Goal: Task Accomplishment & Management: Manage account settings

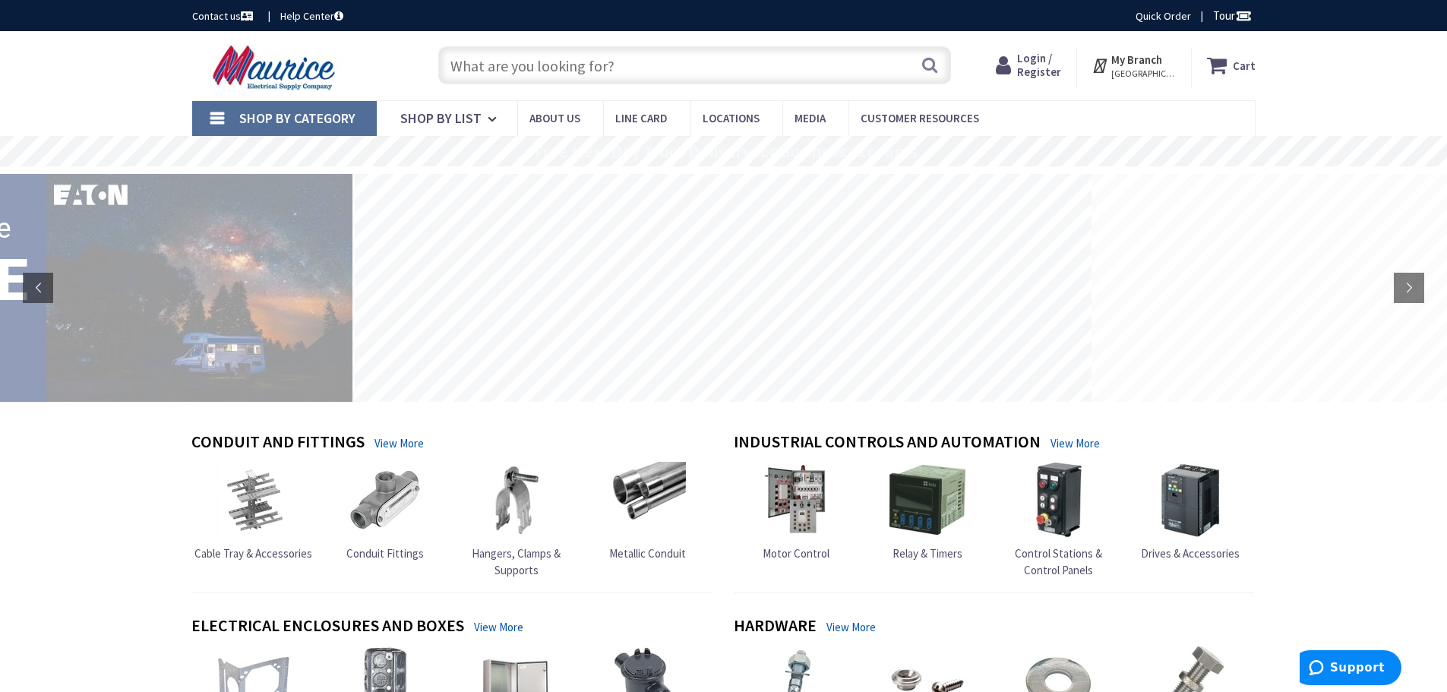
click at [1043, 68] on span "Login / Register" at bounding box center [1039, 65] width 44 height 28
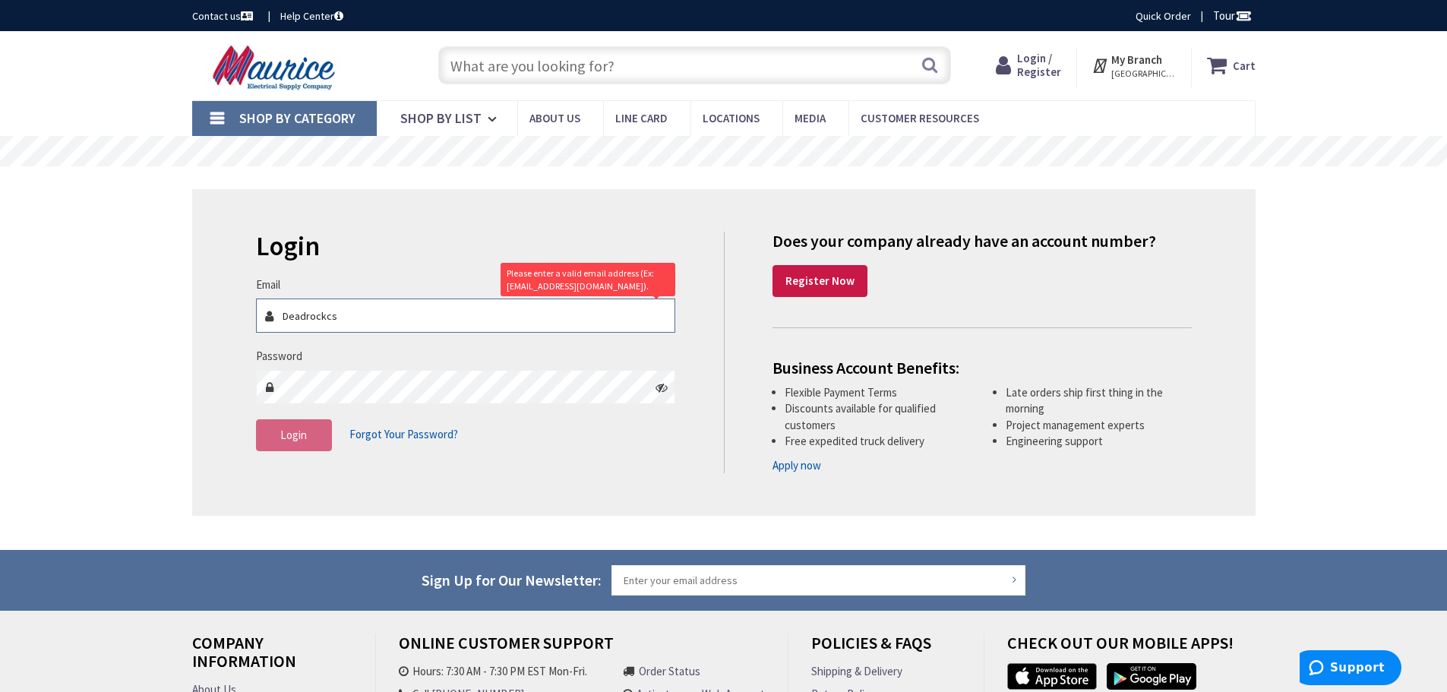
click at [409, 319] on input "Deadrockcs" at bounding box center [466, 316] width 420 height 34
drag, startPoint x: 422, startPoint y: 329, endPoint x: 146, endPoint y: 332, distance: 275.8
click at [148, 332] on div "Skip to Content Toggle Nav Search Cart My Cart Close" at bounding box center [723, 465] width 1447 height 868
click at [367, 321] on input "Deadrockcs" at bounding box center [466, 316] width 420 height 34
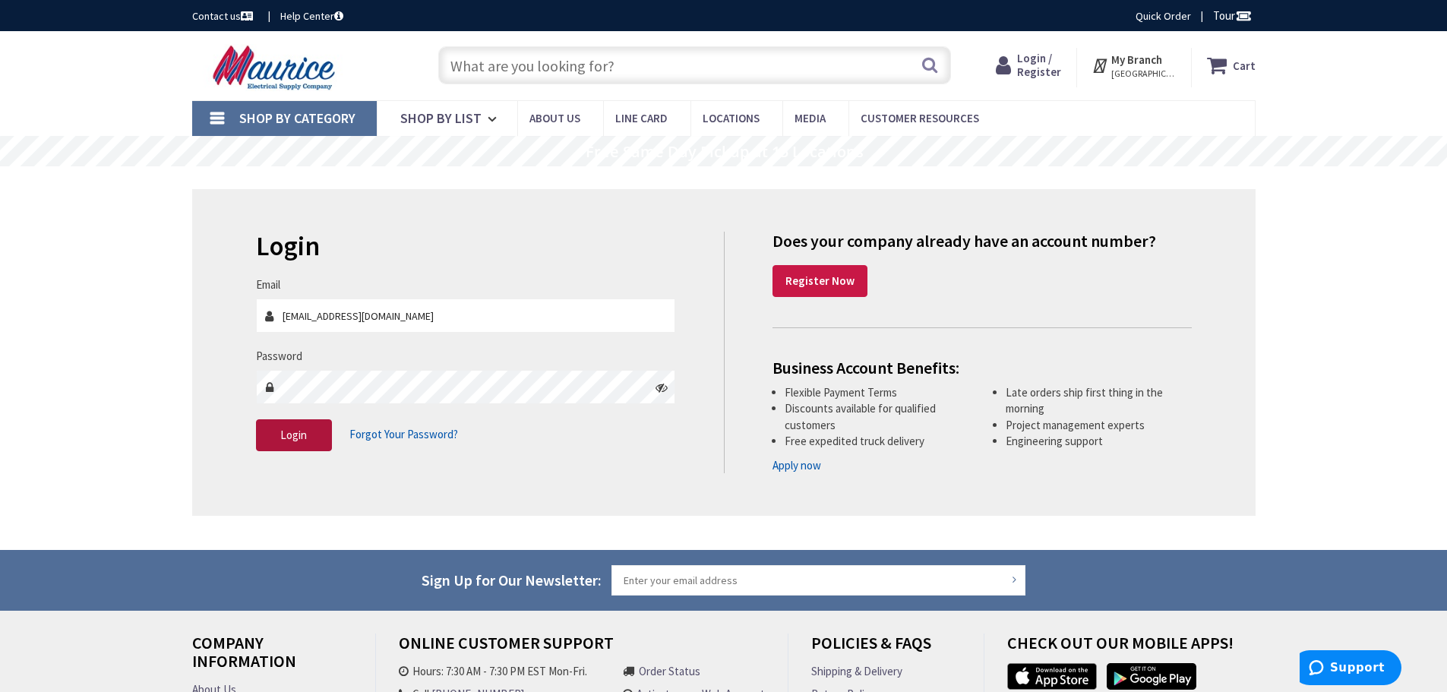
click at [287, 445] on button "Login" at bounding box center [294, 435] width 76 height 32
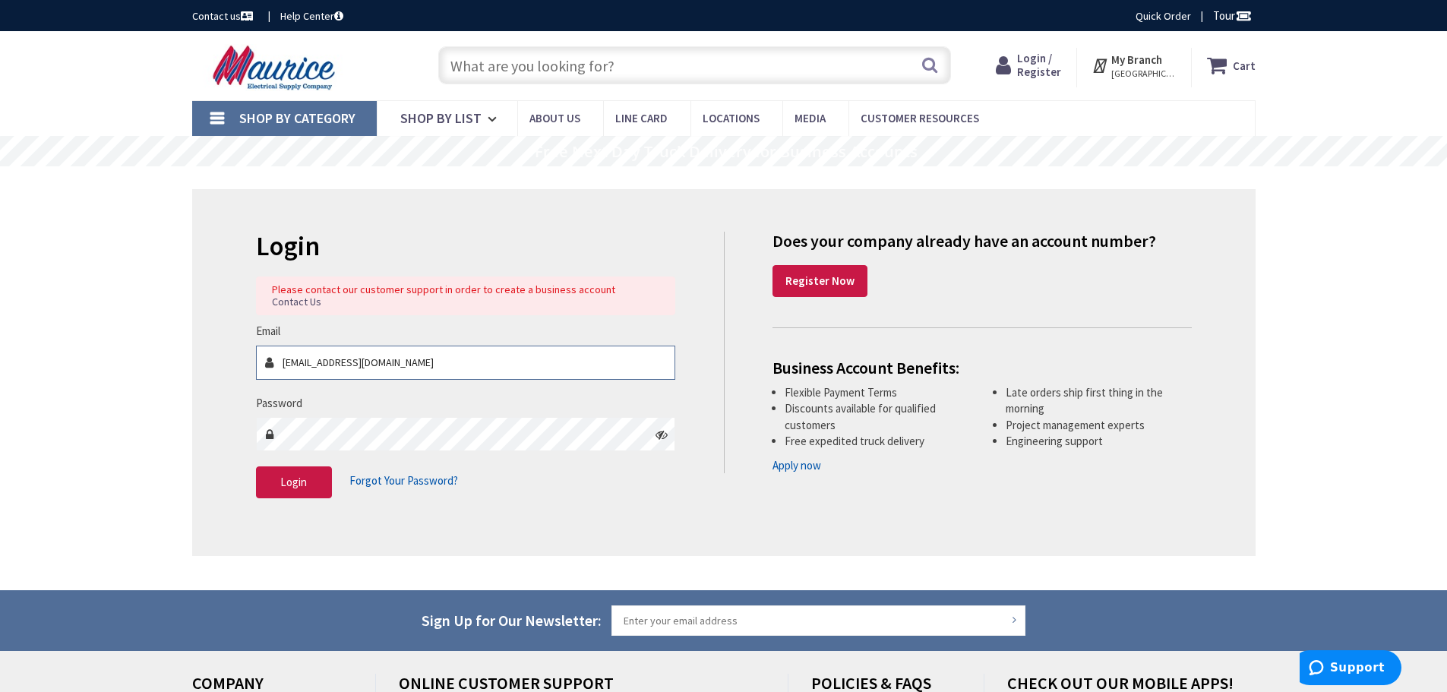
drag, startPoint x: 440, startPoint y: 342, endPoint x: 147, endPoint y: 362, distance: 294.0
click at [147, 362] on div "Skip to Content Toggle Nav Search Cart My Cart Close" at bounding box center [723, 485] width 1447 height 908
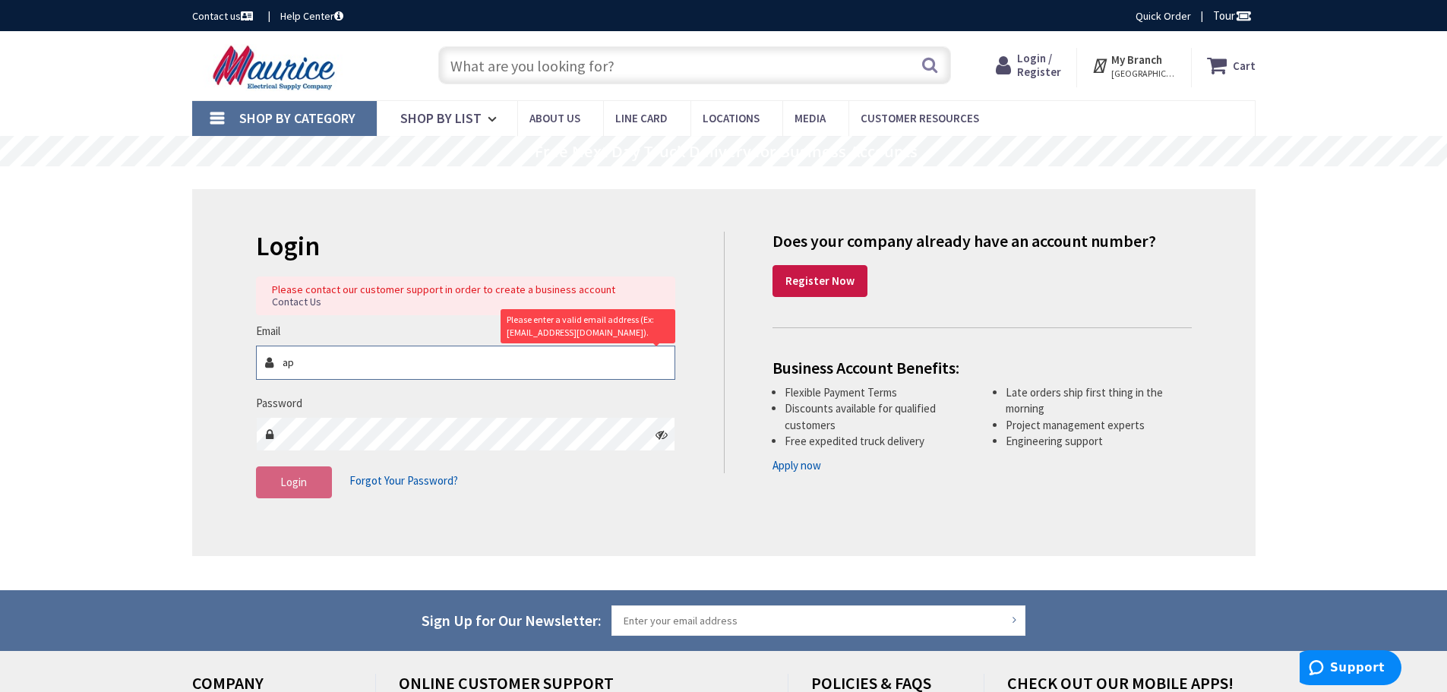
type input "a"
